Goal: Task Accomplishment & Management: Use online tool/utility

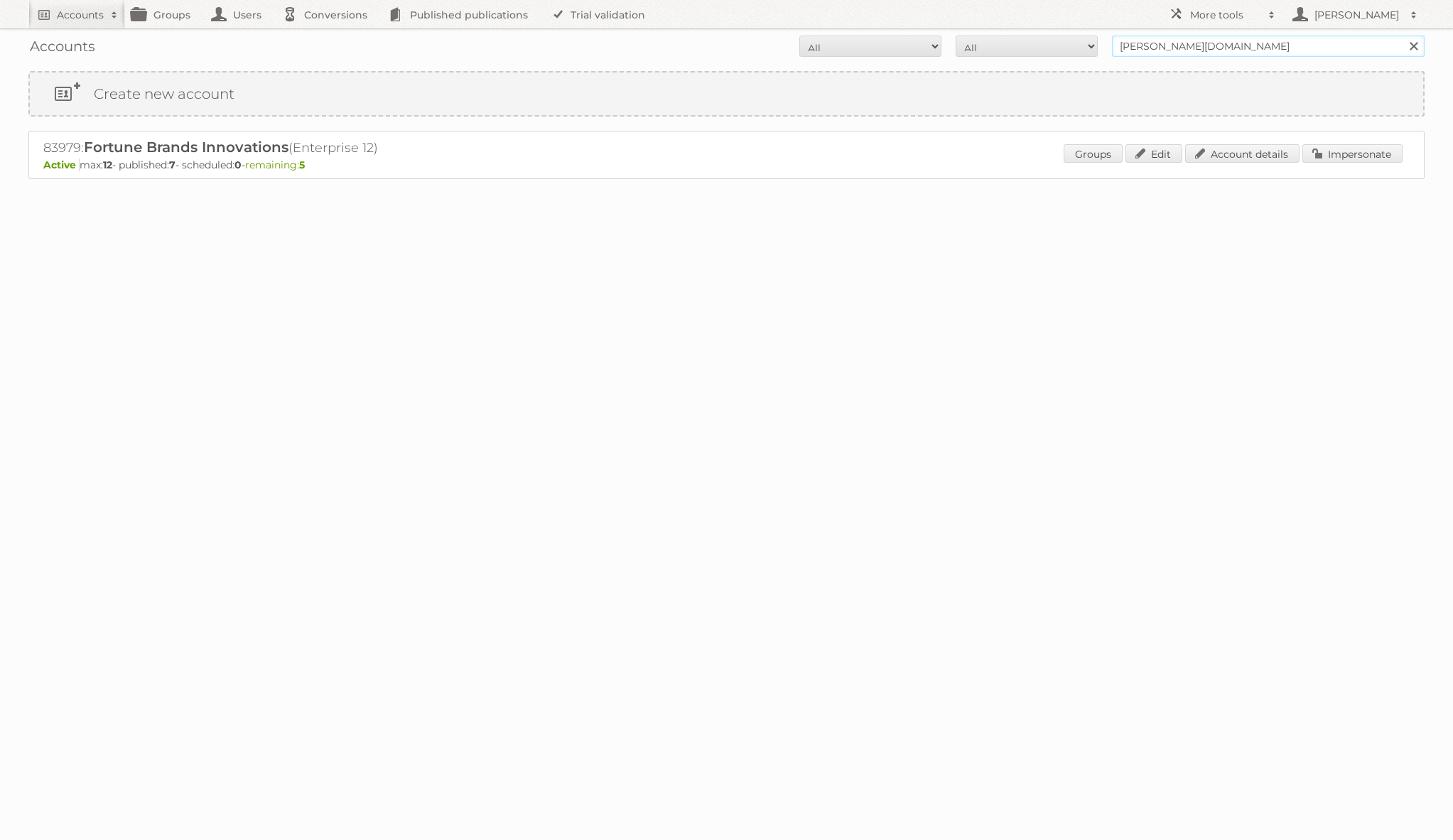
click at [1180, 37] on input "moen.com" at bounding box center [1268, 46] width 313 height 22
type input "[PERSON_NAME]"
click at [1403, 36] on input "Search" at bounding box center [1413, 46] width 22 height 22
click at [1347, 162] on link "Impersonate" at bounding box center [1353, 153] width 100 height 18
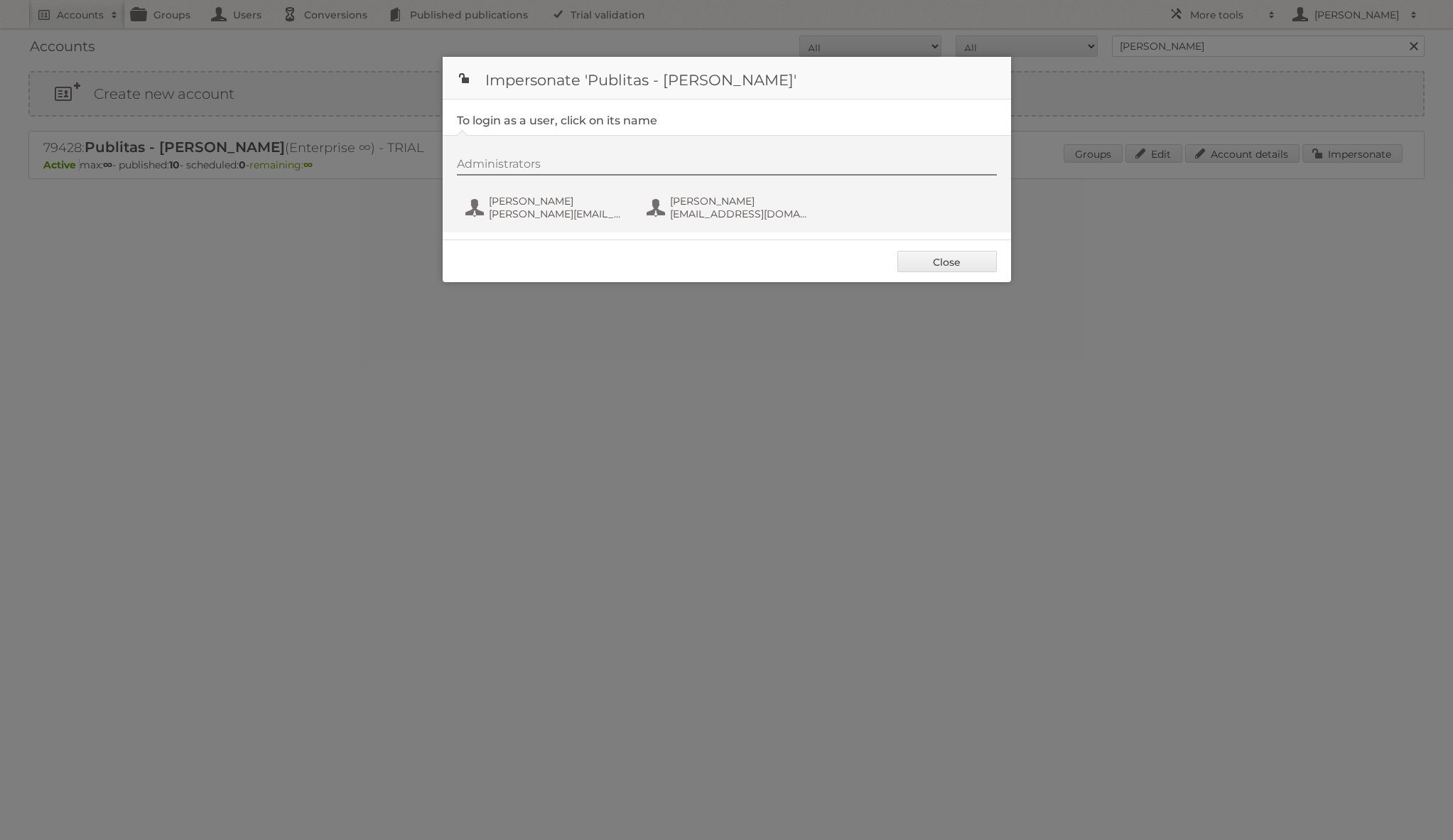
click at [572, 192] on div "Administrators [PERSON_NAME] [PERSON_NAME][EMAIL_ADDRESS][DOMAIN_NAME] [PERSON_…" at bounding box center [734, 191] width 554 height 68
click at [571, 203] on span "[PERSON_NAME]" at bounding box center [558, 201] width 138 height 13
